Goal: Information Seeking & Learning: Find specific page/section

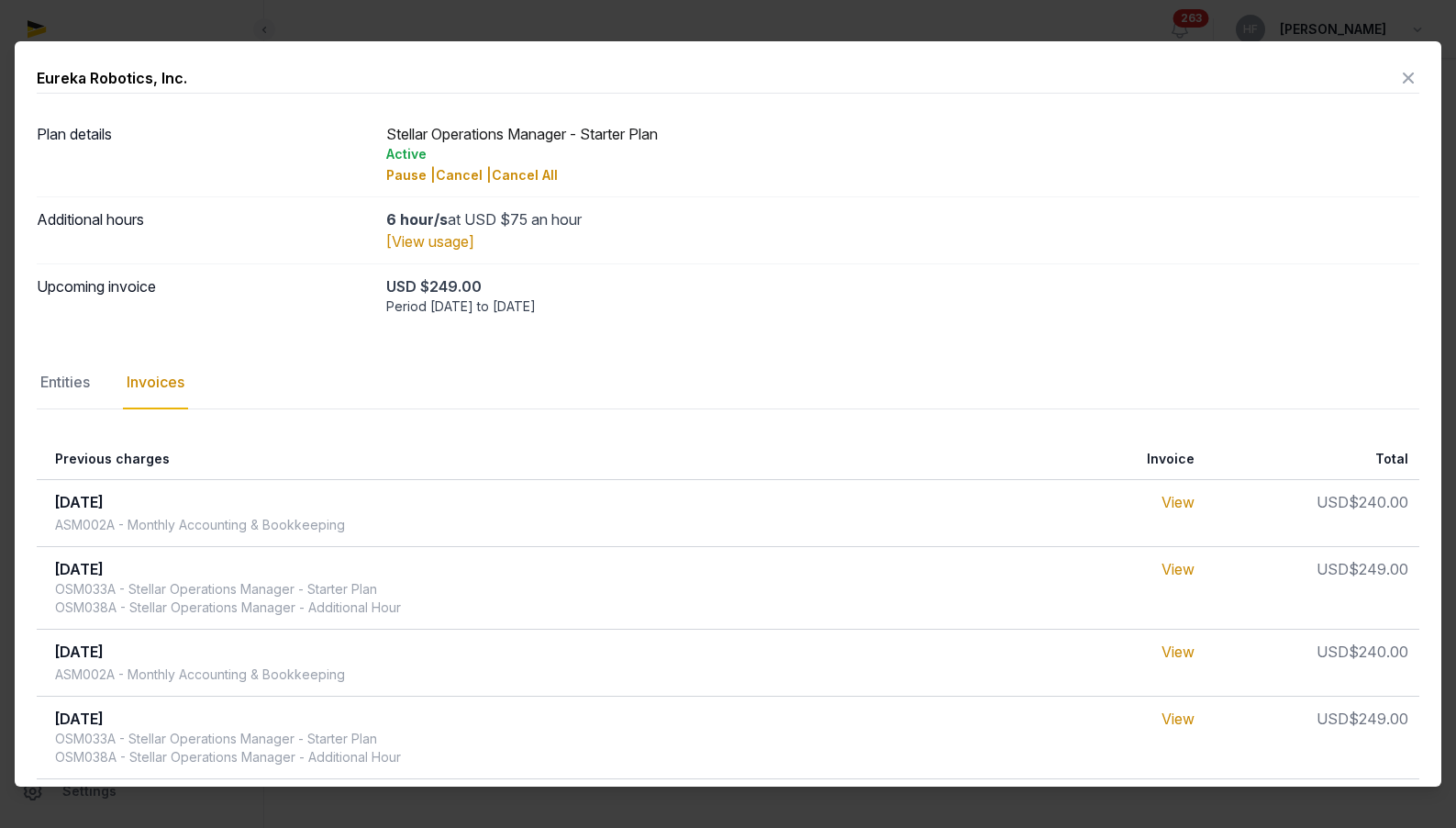
click at [1407, 78] on icon at bounding box center [1408, 78] width 22 height 29
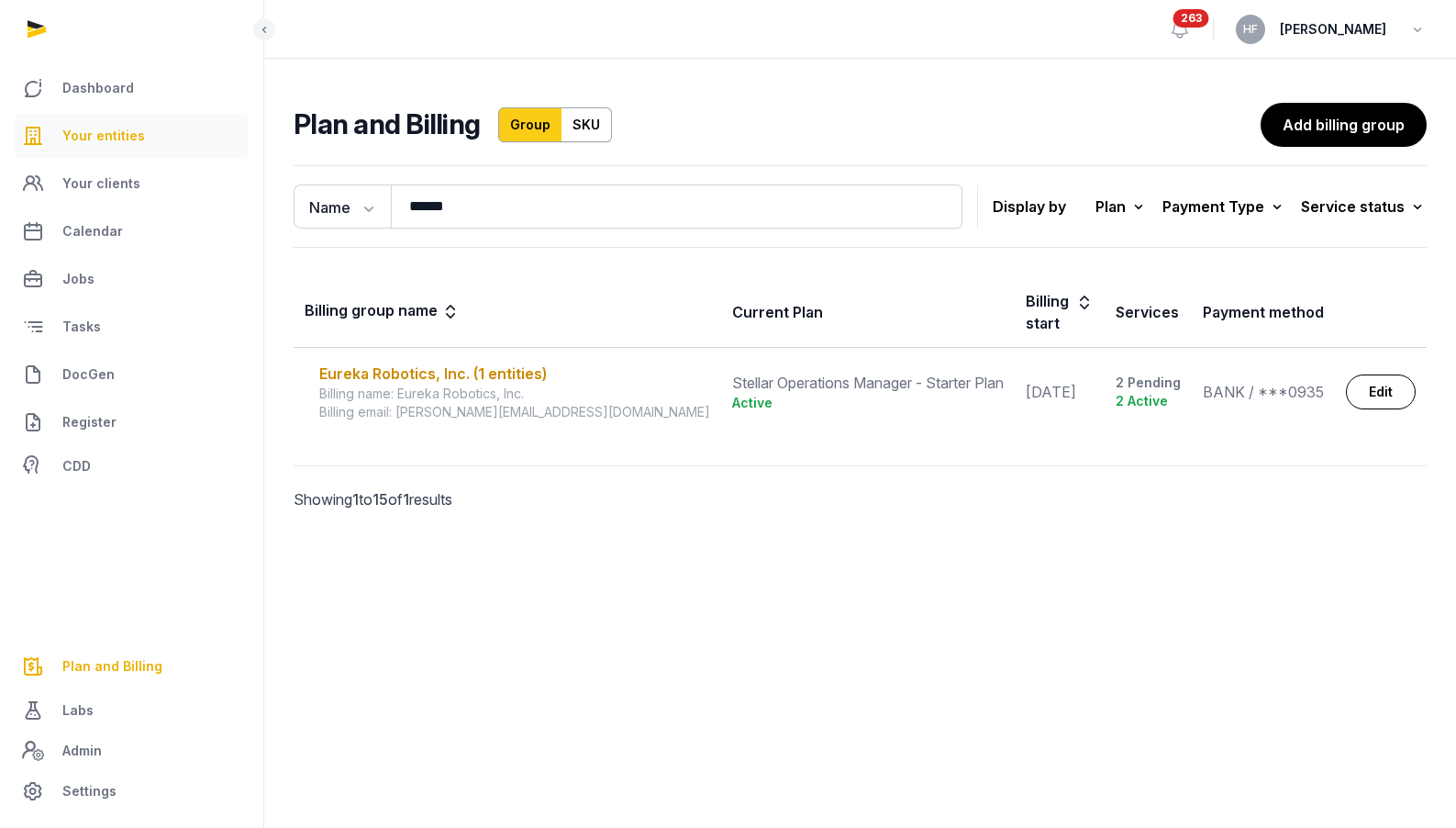
click at [135, 134] on span "Your entities" at bounding box center [104, 136] width 83 height 22
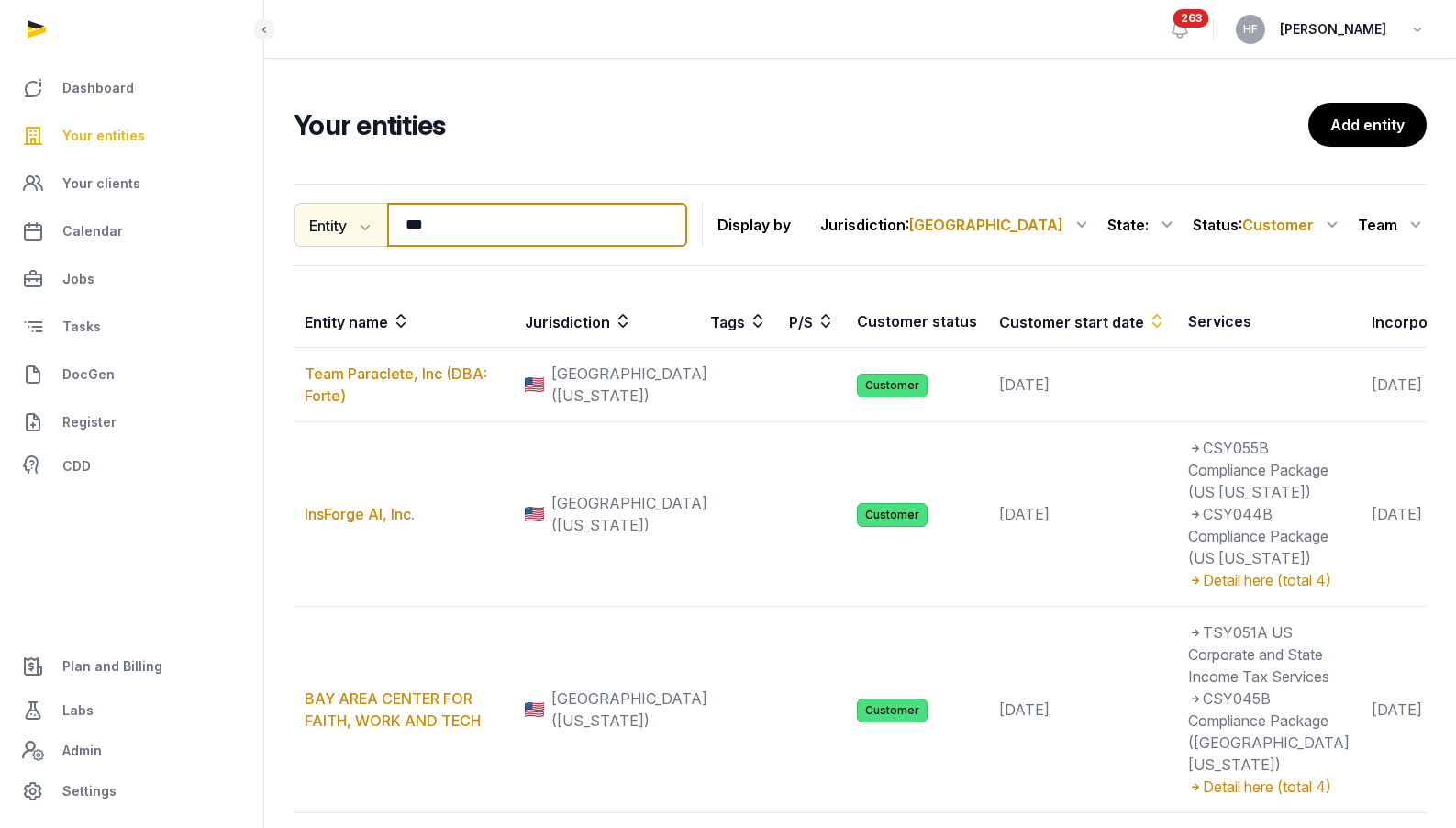
drag, startPoint x: 459, startPoint y: 228, endPoint x: 314, endPoint y: 205, distance: 146.8
click at [332, 205] on div "Entity Entity People Tags Services *** Search" at bounding box center [490, 225] width 393 height 44
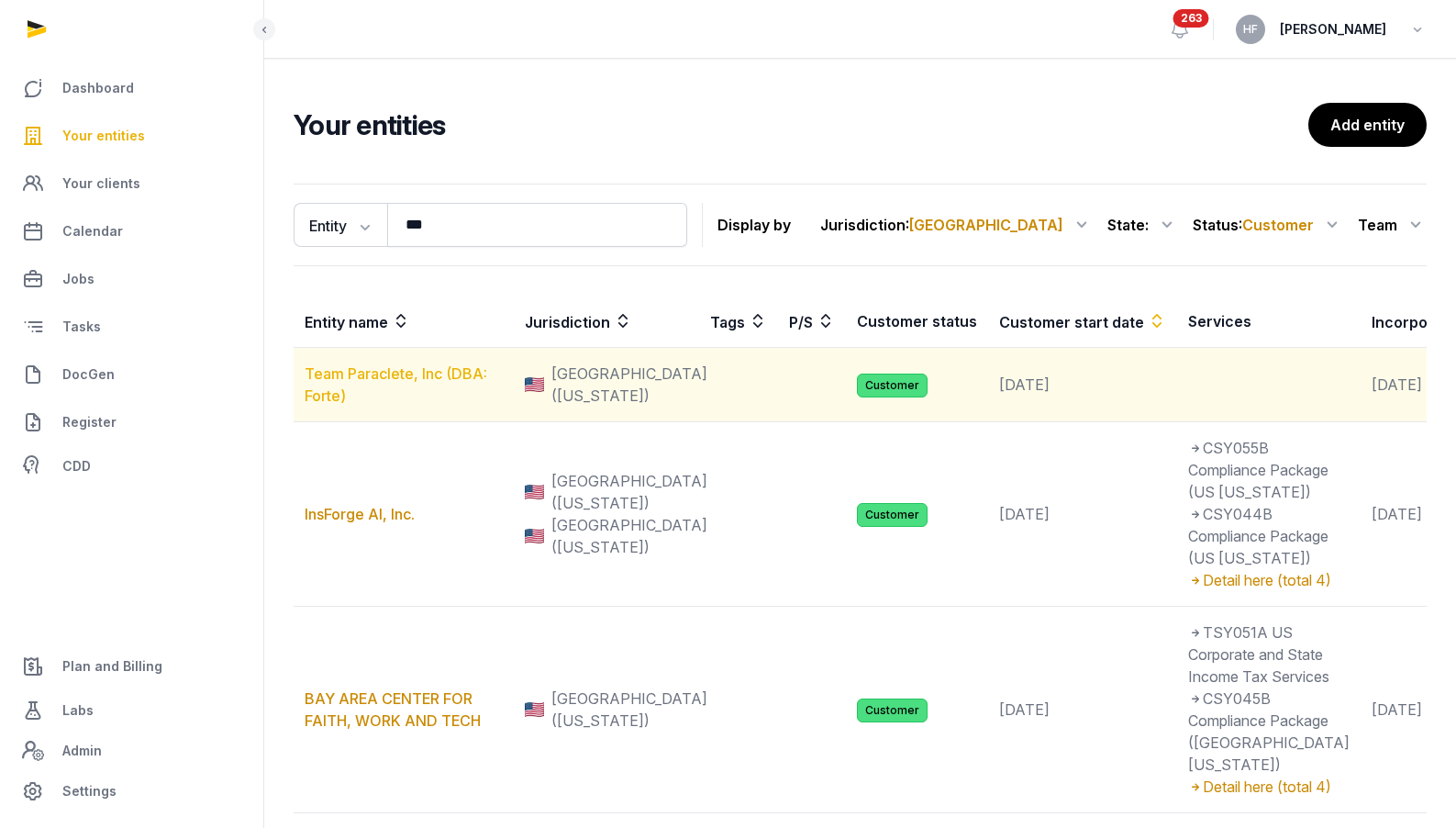
click at [389, 384] on link "Team Paraclete, Inc (DBA: Forte)" at bounding box center [395, 385] width 182 height 41
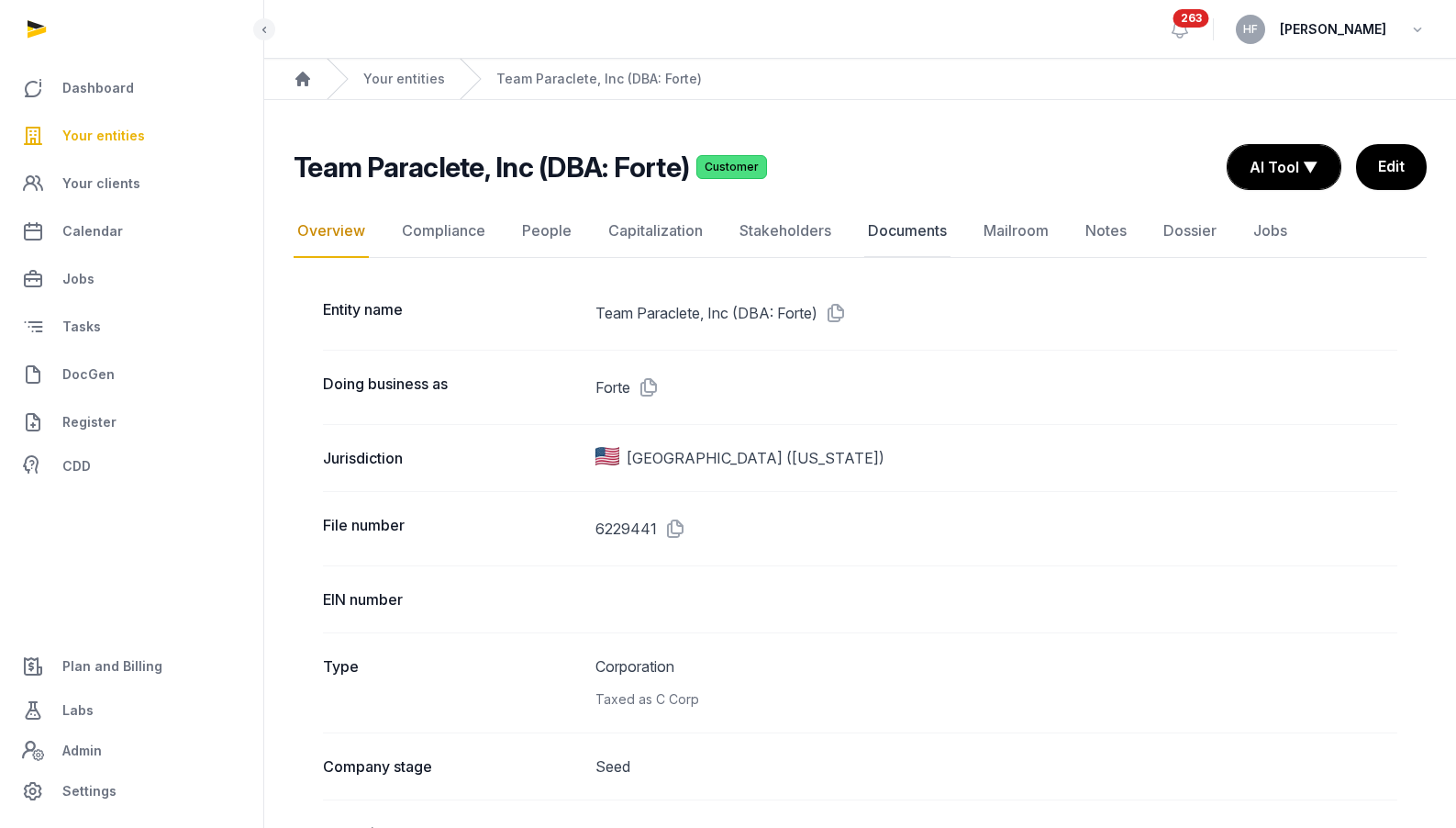
click at [907, 229] on link "Documents" at bounding box center [907, 230] width 87 height 53
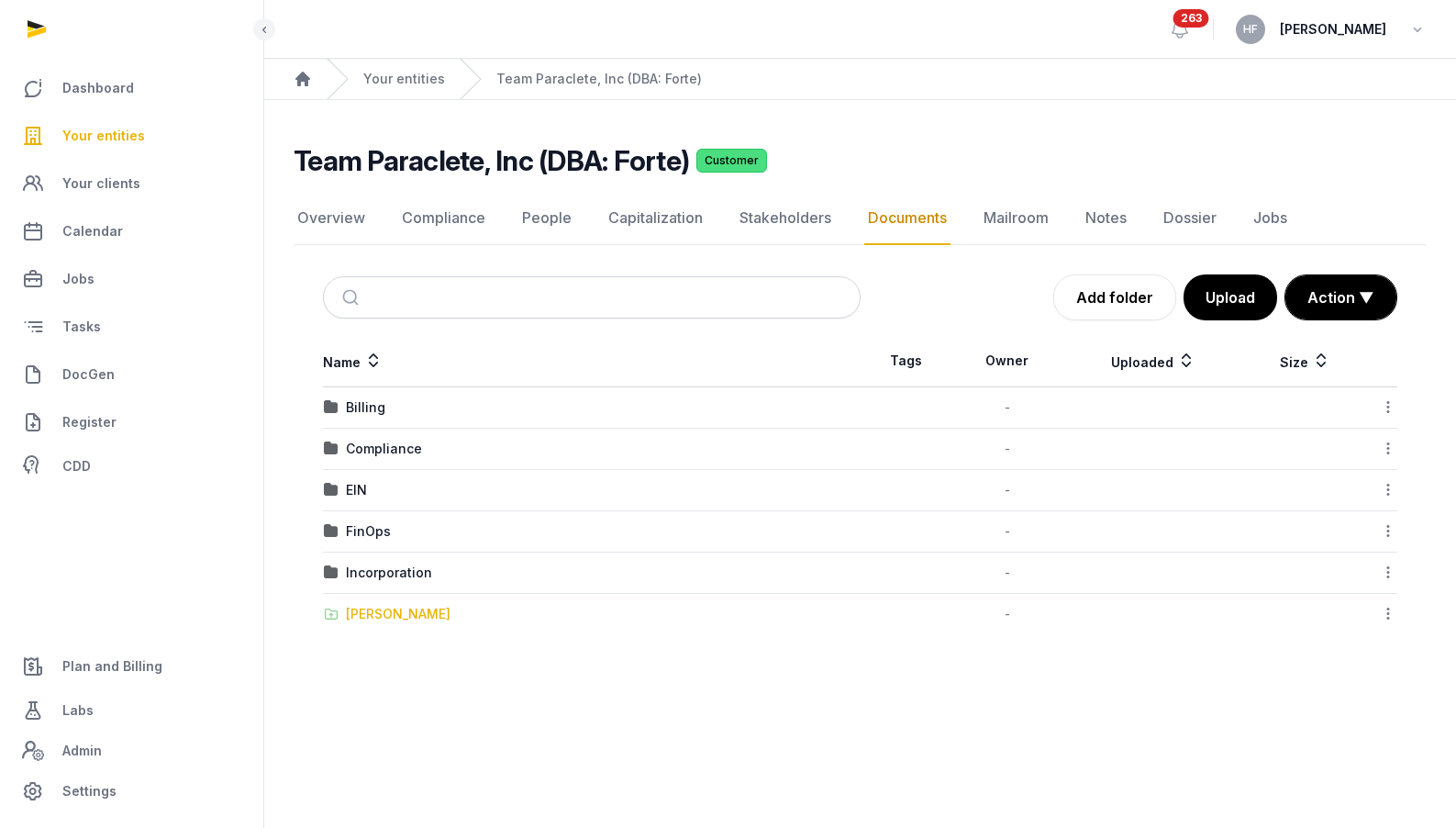
click at [391, 606] on div "[PERSON_NAME]" at bounding box center [397, 614] width 105 height 18
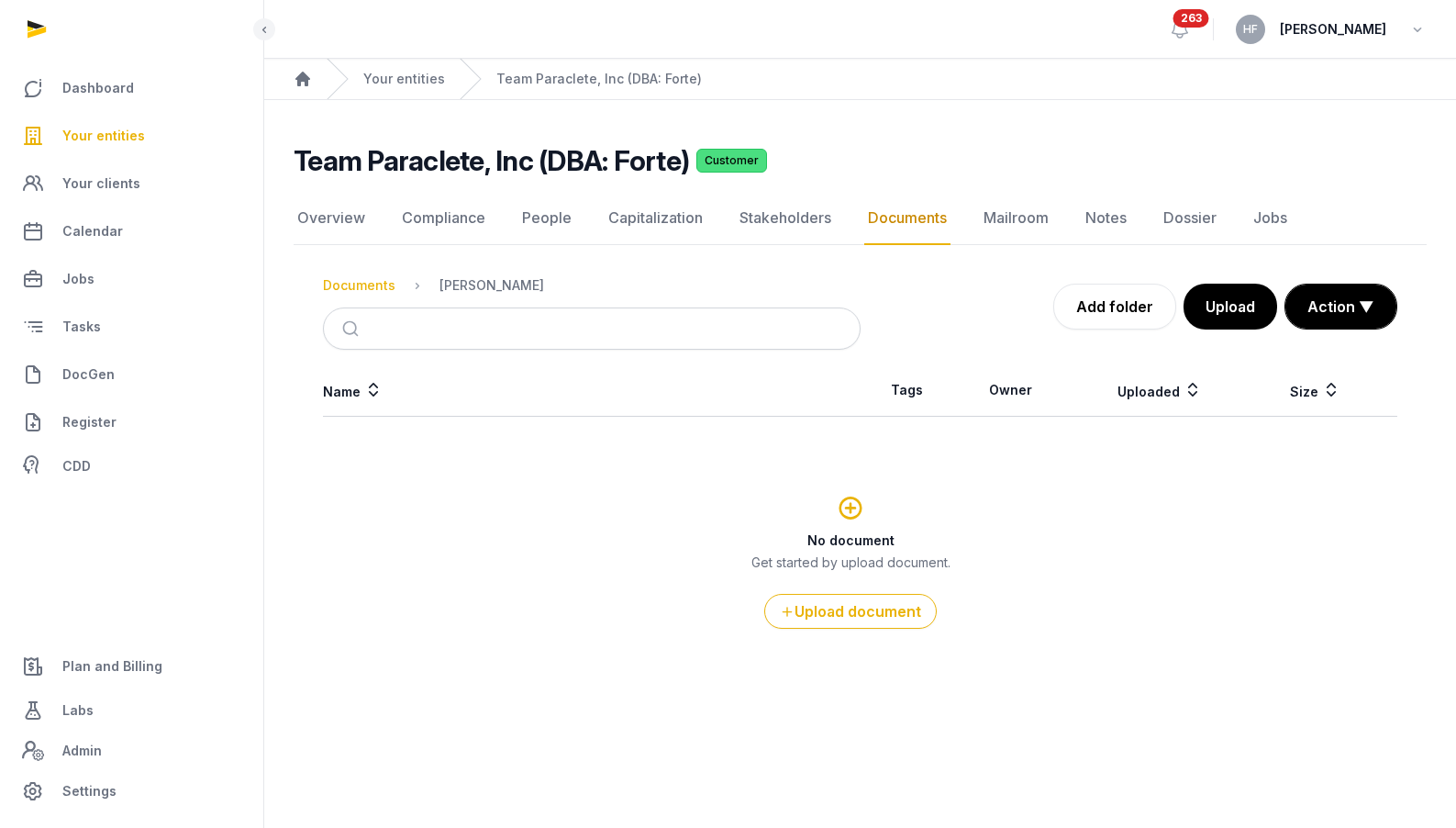
click at [382, 278] on div "Documents" at bounding box center [359, 285] width 73 height 18
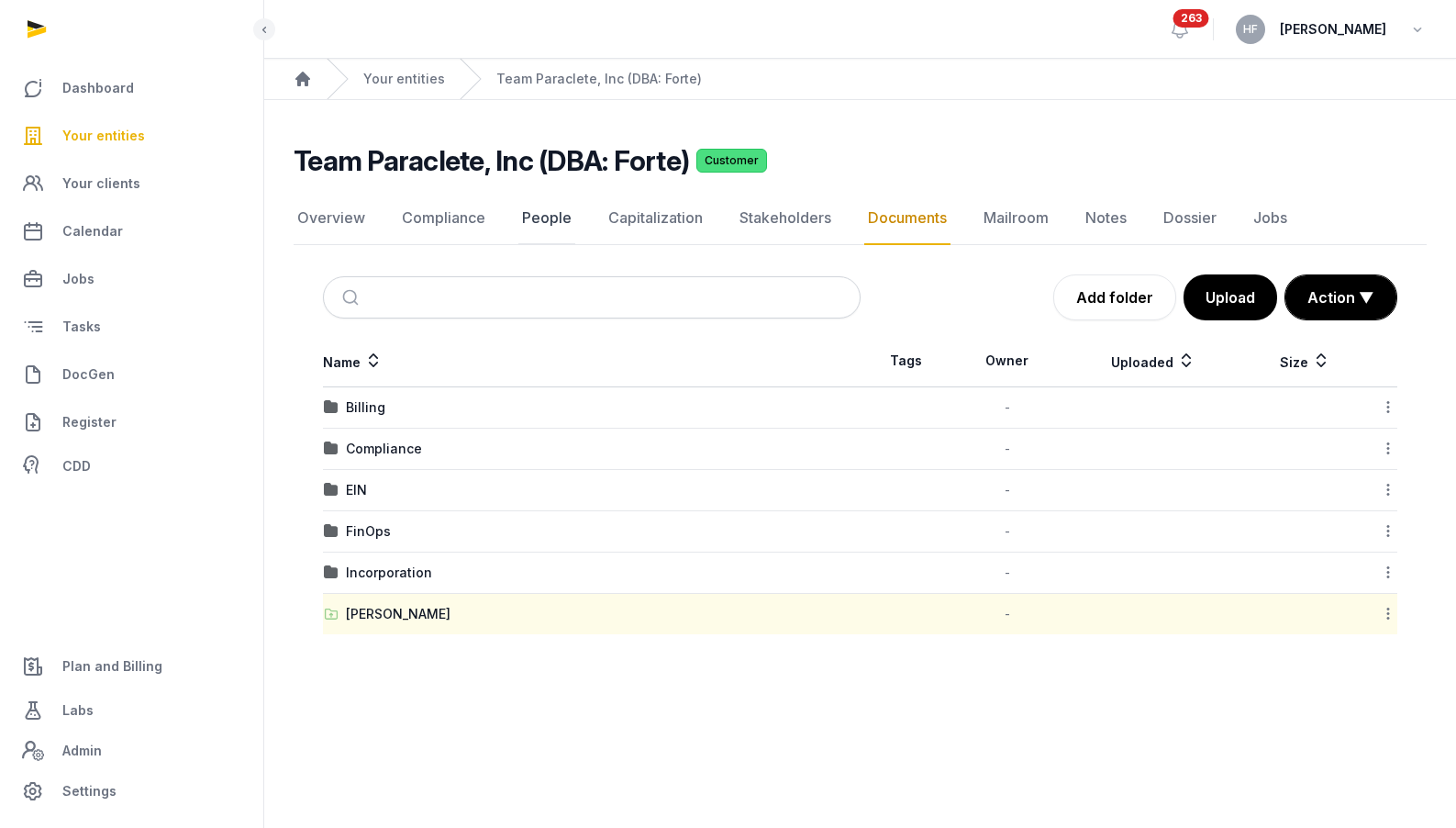
click at [539, 219] on link "People" at bounding box center [546, 218] width 57 height 53
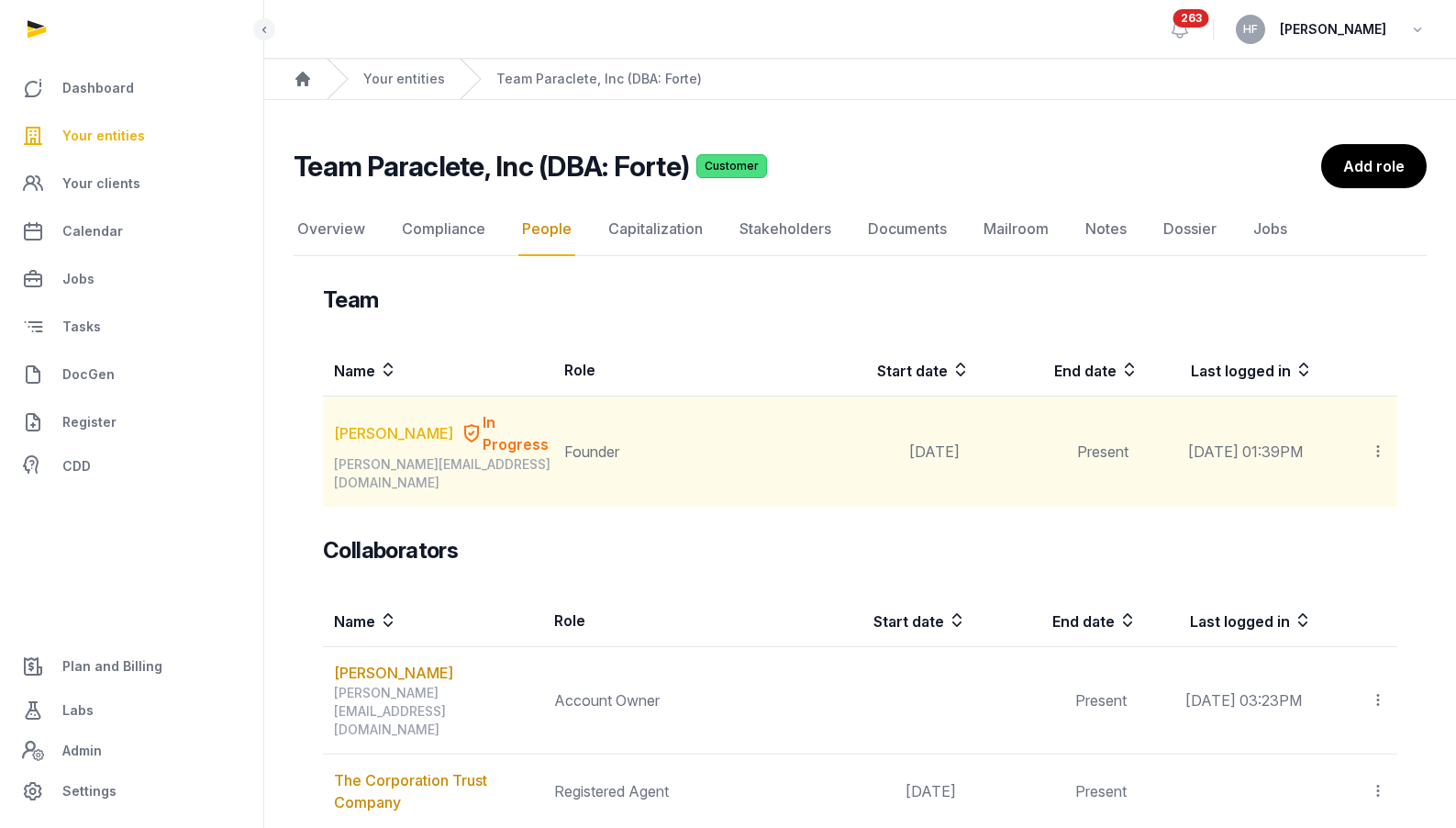
click at [373, 426] on link "[PERSON_NAME]" at bounding box center [393, 433] width 120 height 22
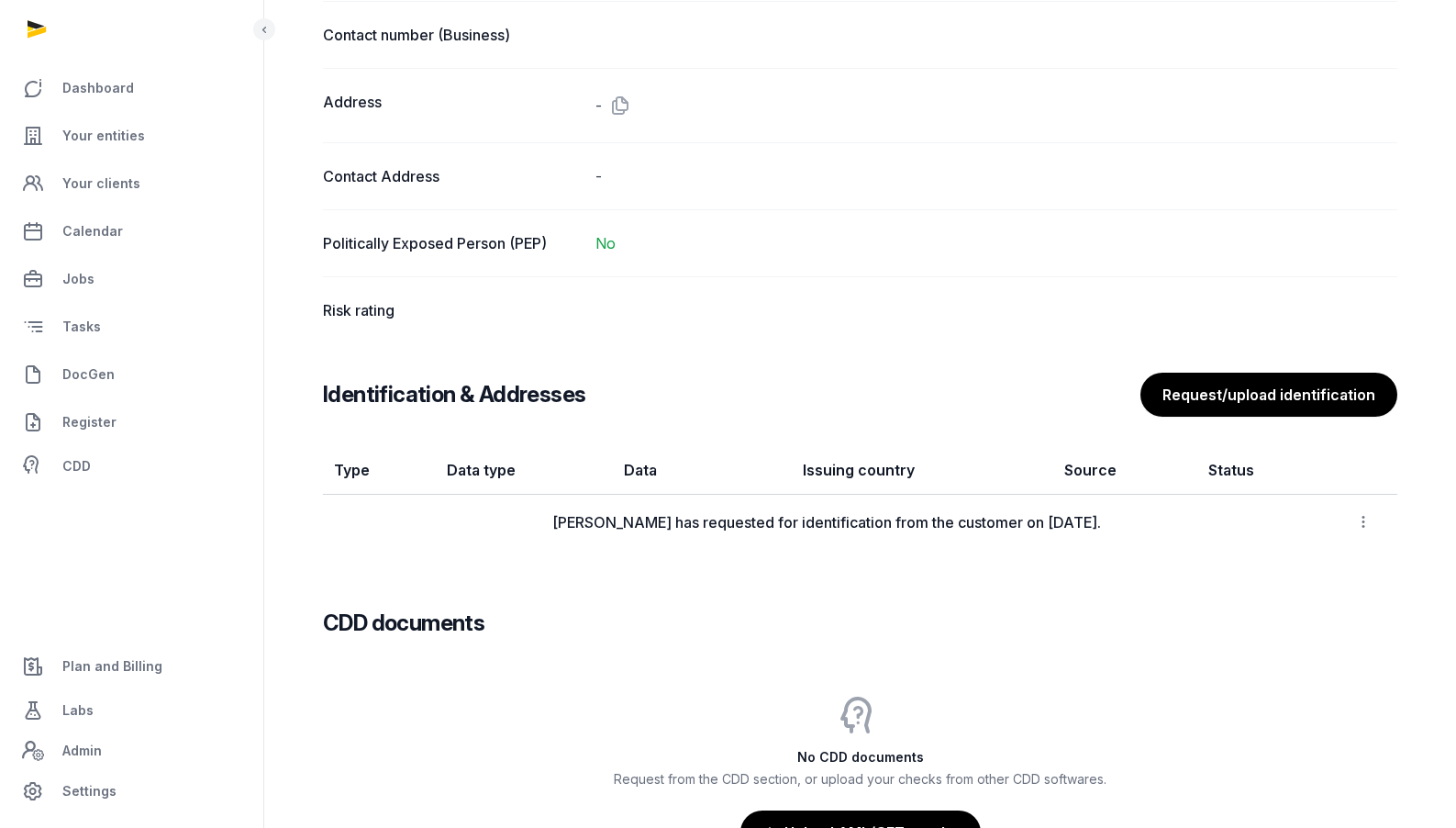
scroll to position [1213, 0]
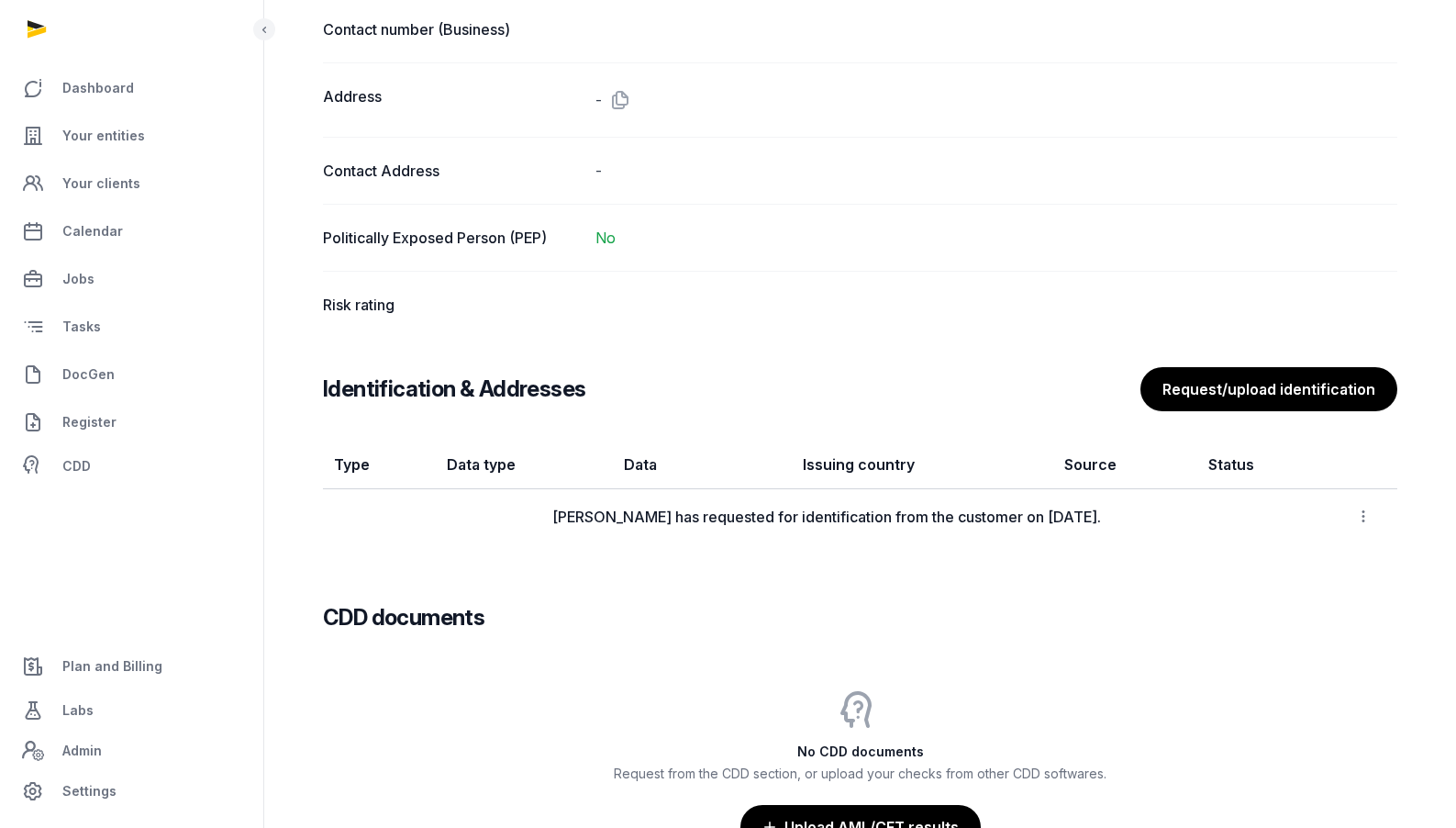
click at [1368, 518] on icon at bounding box center [1363, 515] width 17 height 19
click at [1155, 533] on td "[PERSON_NAME] has requested for identification from the customer on [DATE]." at bounding box center [826, 517] width 1007 height 56
click at [913, 523] on div "[PERSON_NAME] has requested for identification from the customer on [DATE]." at bounding box center [826, 517] width 985 height 22
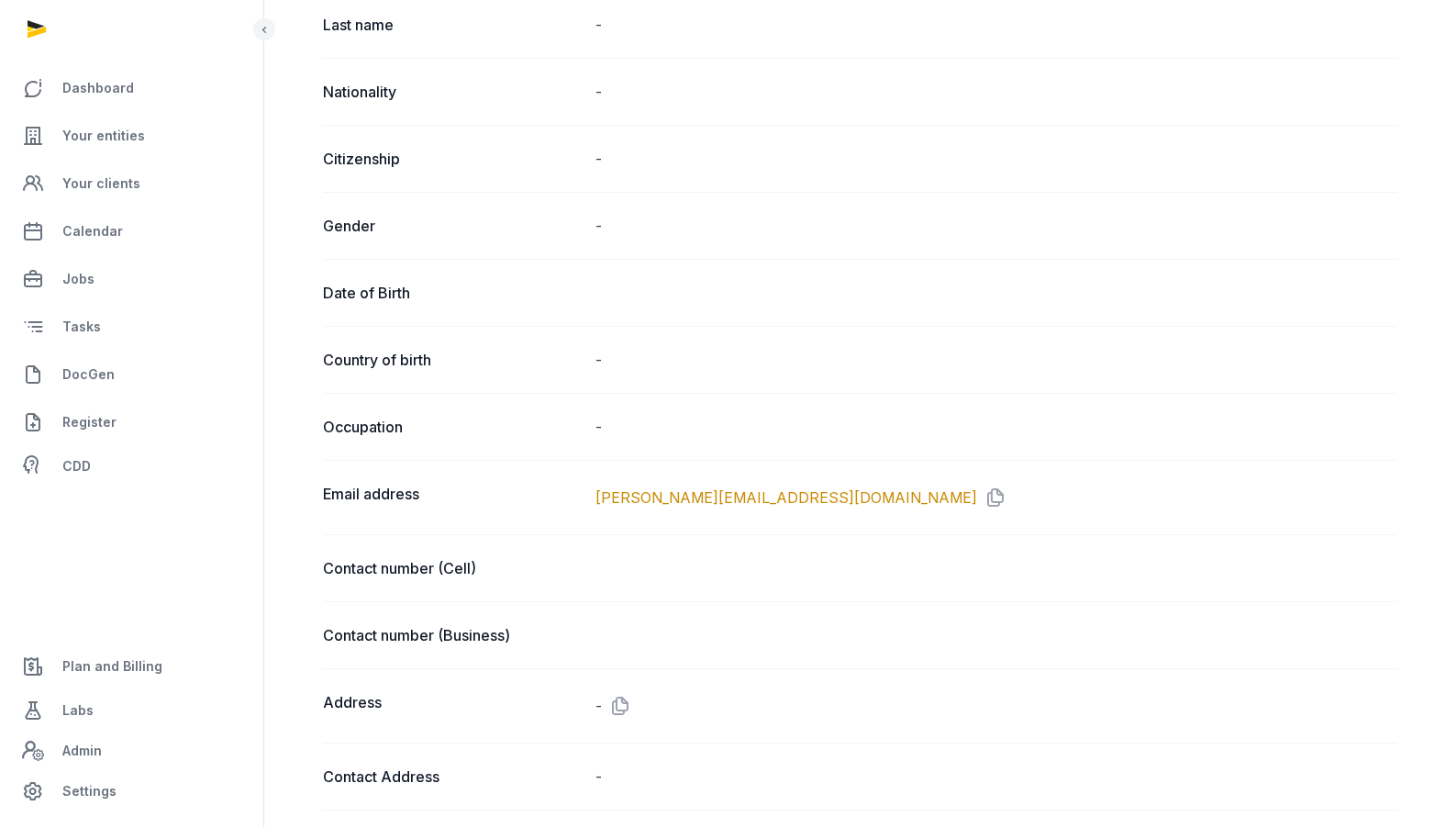
scroll to position [0, 0]
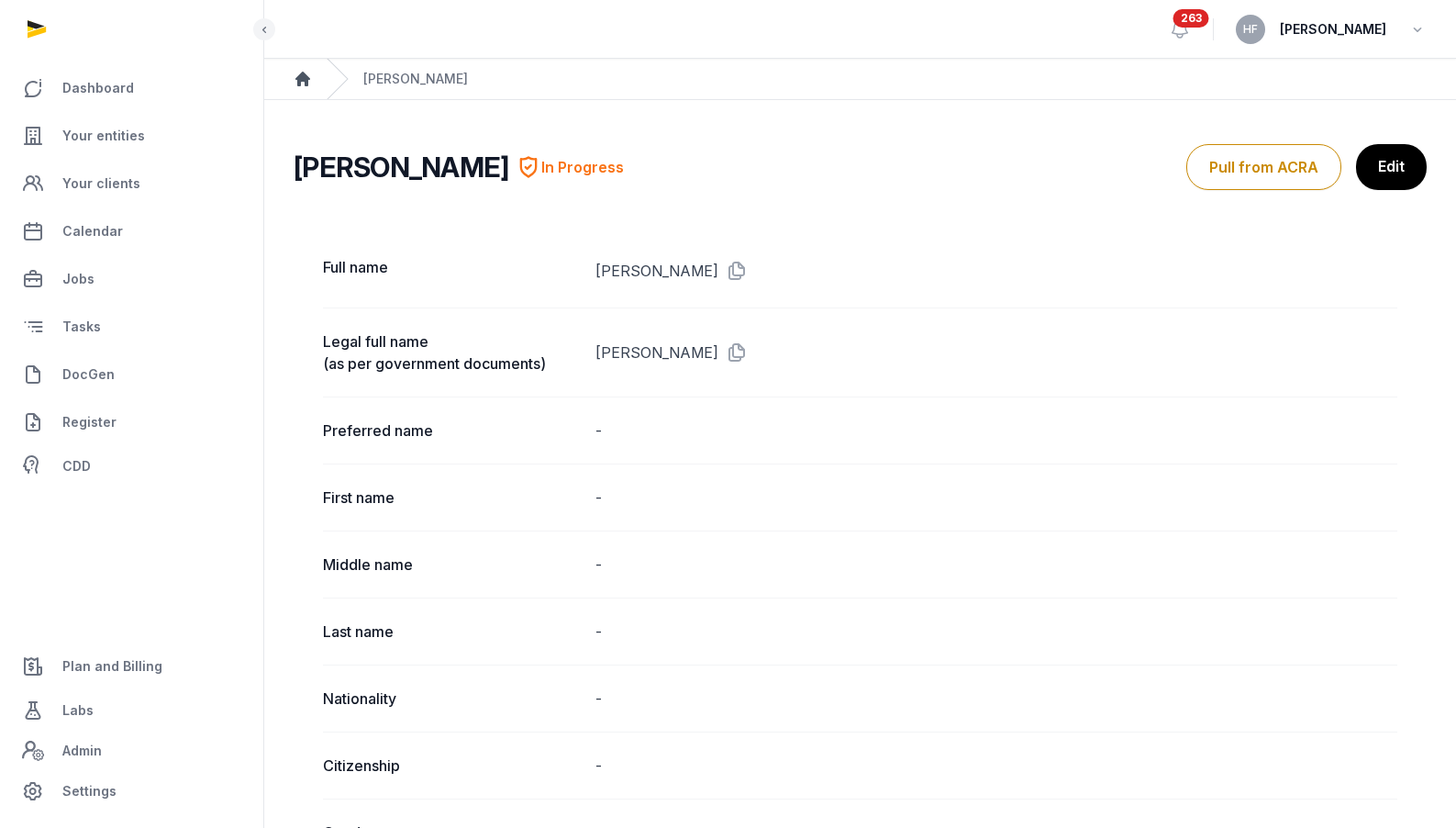
click at [309, 81] on icon "Breadcrumb" at bounding box center [303, 79] width 18 height 18
